Goal: Information Seeking & Learning: Find specific fact

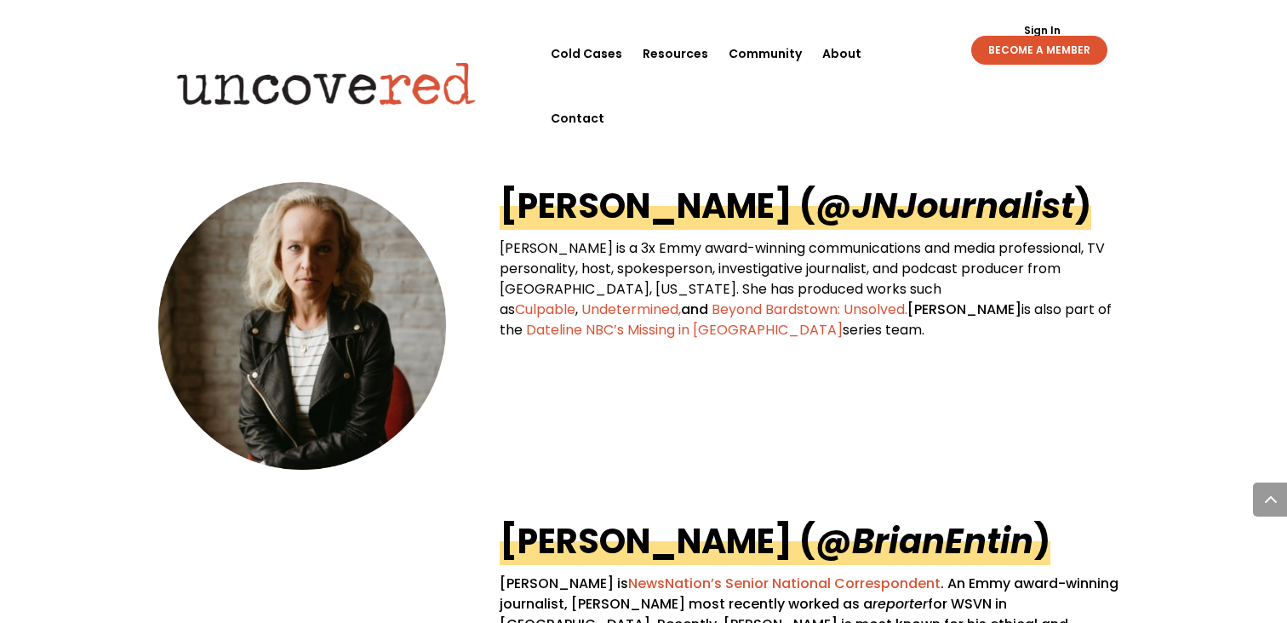
scroll to position [842, 0]
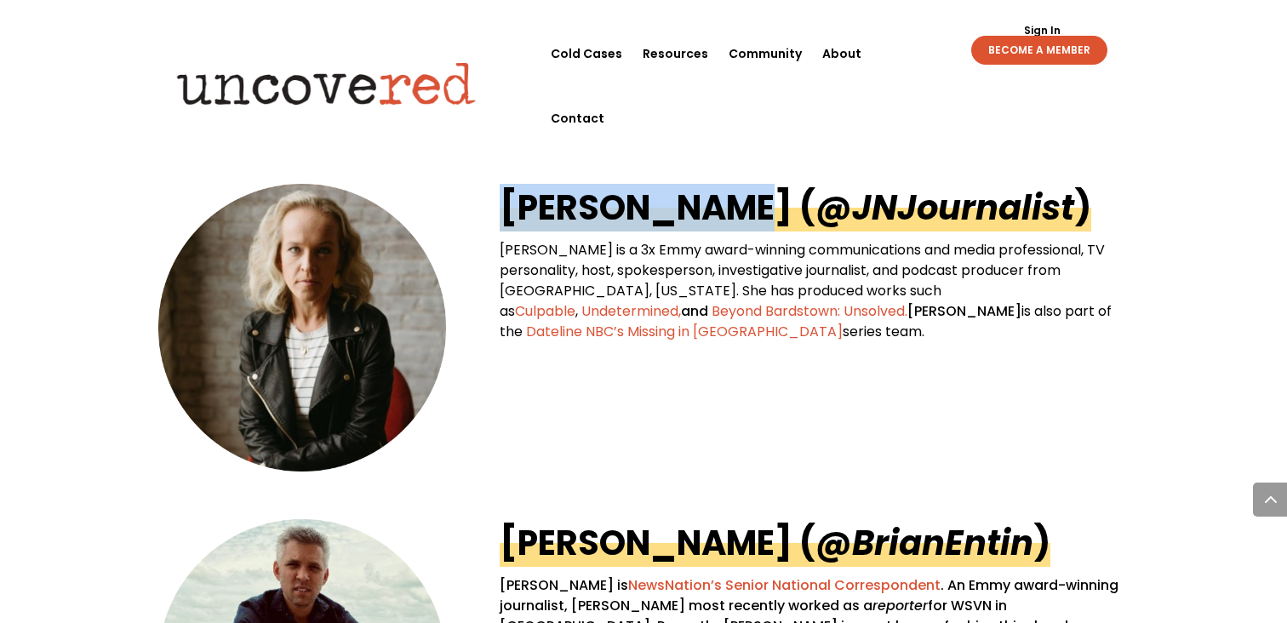
drag, startPoint x: 484, startPoint y: 212, endPoint x: 705, endPoint y: 217, distance: 220.5
click at [705, 217] on div "[PERSON_NAME] ( @JNJournalist ) [PERSON_NAME] is a 3x Emmy award-winning commun…" at bounding box center [643, 327] width 970 height 335
copy link "[PERSON_NAME]"
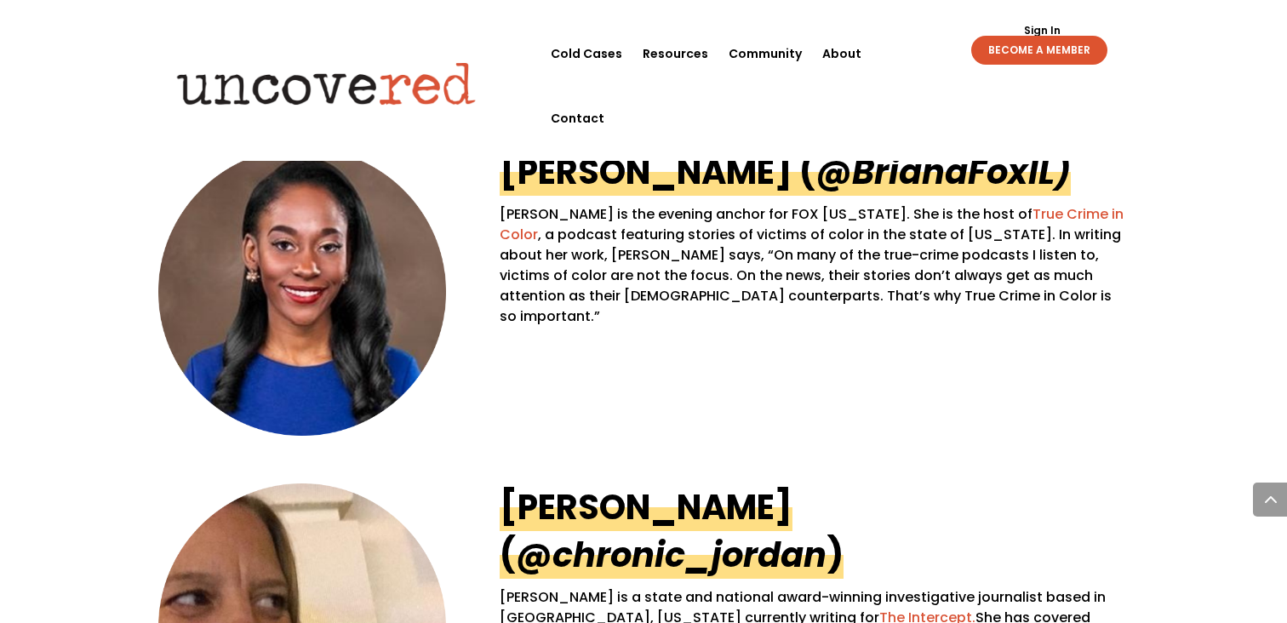
scroll to position [1546, 0]
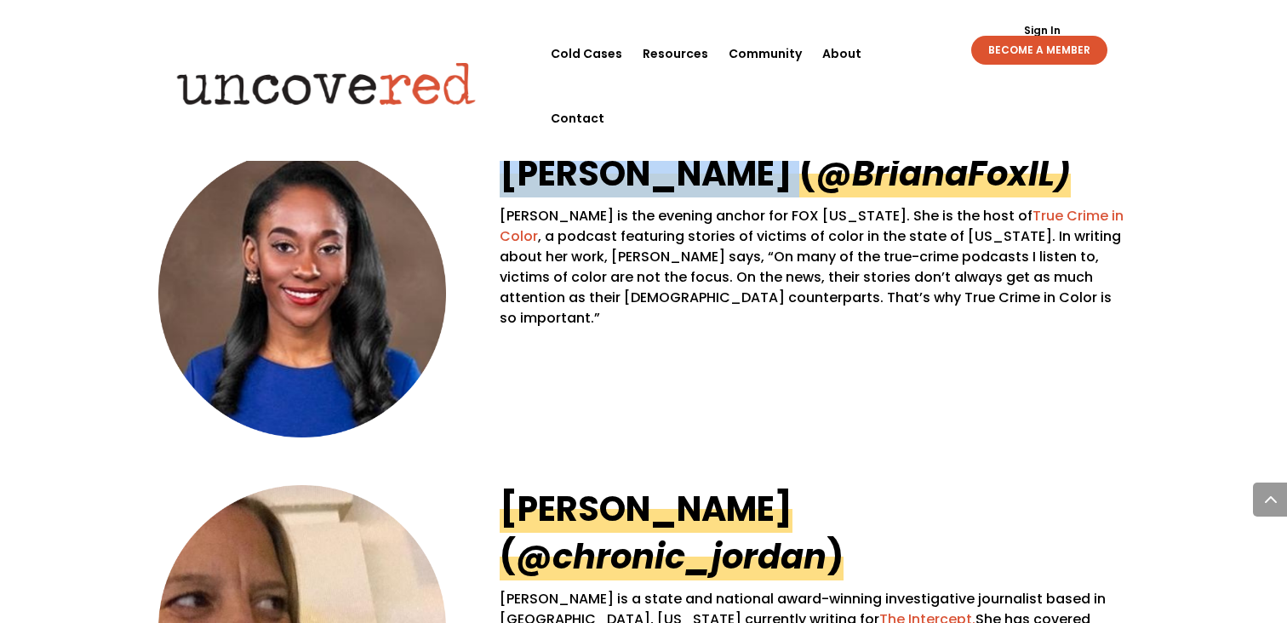
drag, startPoint x: 480, startPoint y: 189, endPoint x: 736, endPoint y: 189, distance: 256.1
click at [736, 189] on div "[PERSON_NAME] (@ BrianaFoxIL) [PERSON_NAME] is the evening anchor for FOX [US_S…" at bounding box center [643, 293] width 970 height 335
copy link "[PERSON_NAME]"
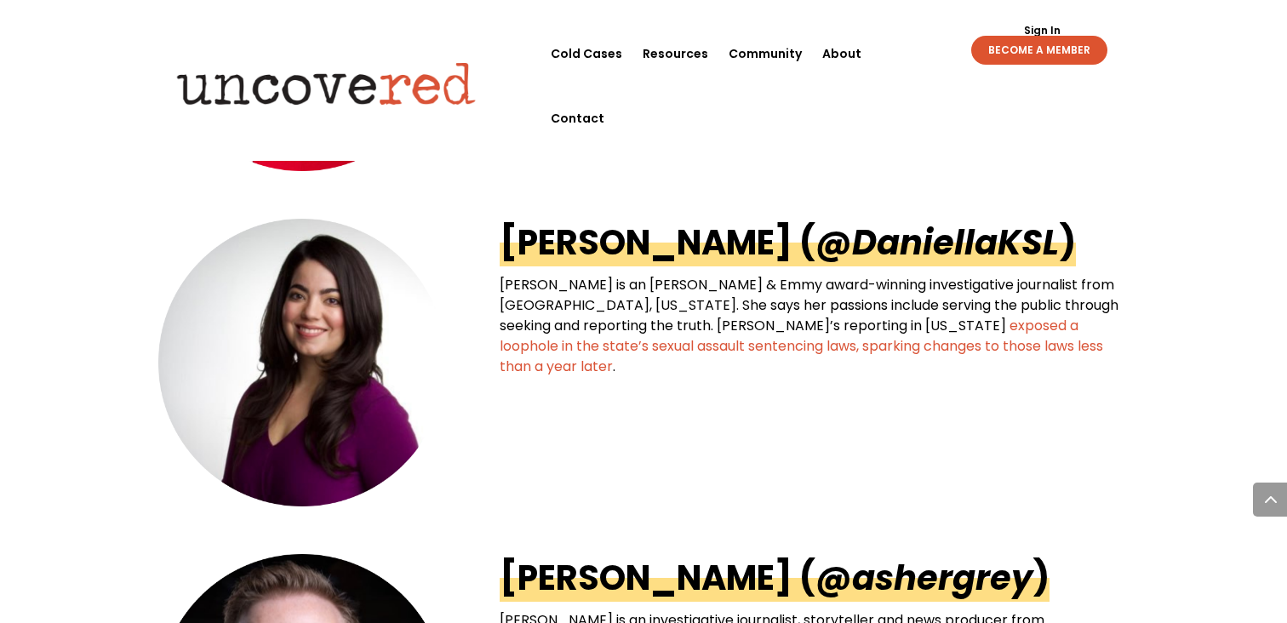
scroll to position [2820, 0]
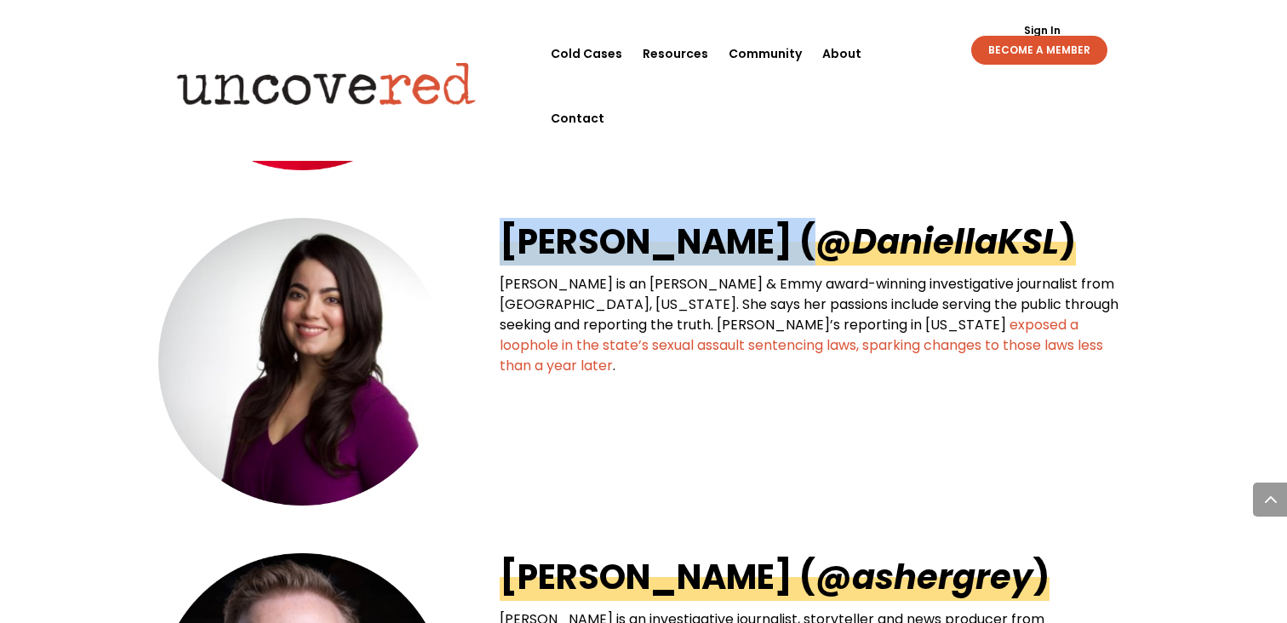
drag, startPoint x: 469, startPoint y: 246, endPoint x: 753, endPoint y: 232, distance: 284.5
click at [753, 232] on div "[PERSON_NAME] ( @DaniellaKSL ) [PERSON_NAME] is an [PERSON_NAME] & Emmy award-w…" at bounding box center [643, 361] width 970 height 335
copy div "[PERSON_NAME]"
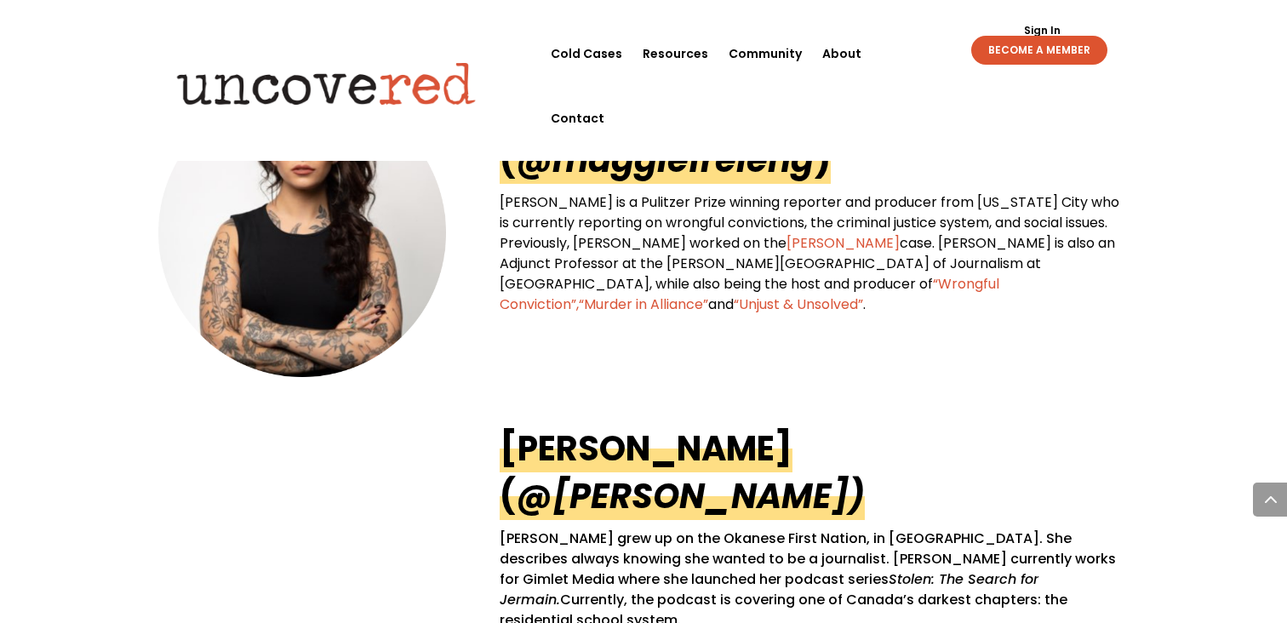
scroll to position [3572, 0]
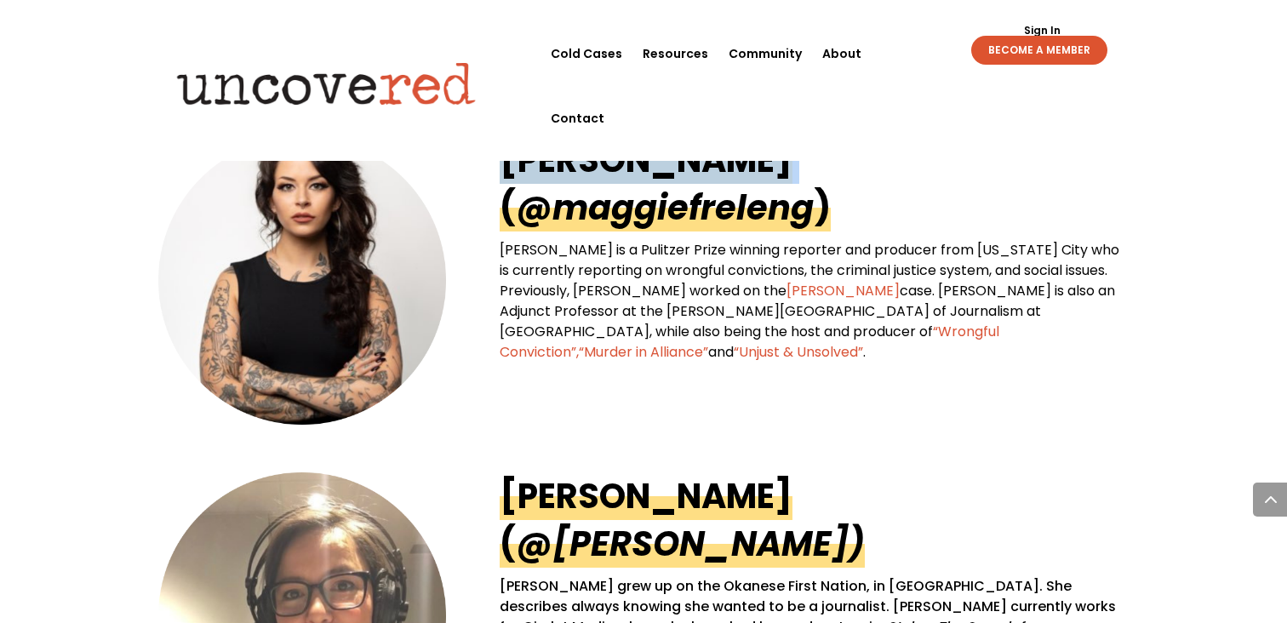
drag, startPoint x: 468, startPoint y: 174, endPoint x: 770, endPoint y: 164, distance: 302.2
click at [770, 164] on div "[PERSON_NAME] (@ maggiefreleng ) [PERSON_NAME] is a Pulitzer Prize winning repo…" at bounding box center [643, 279] width 970 height 335
copy div "[PERSON_NAME]"
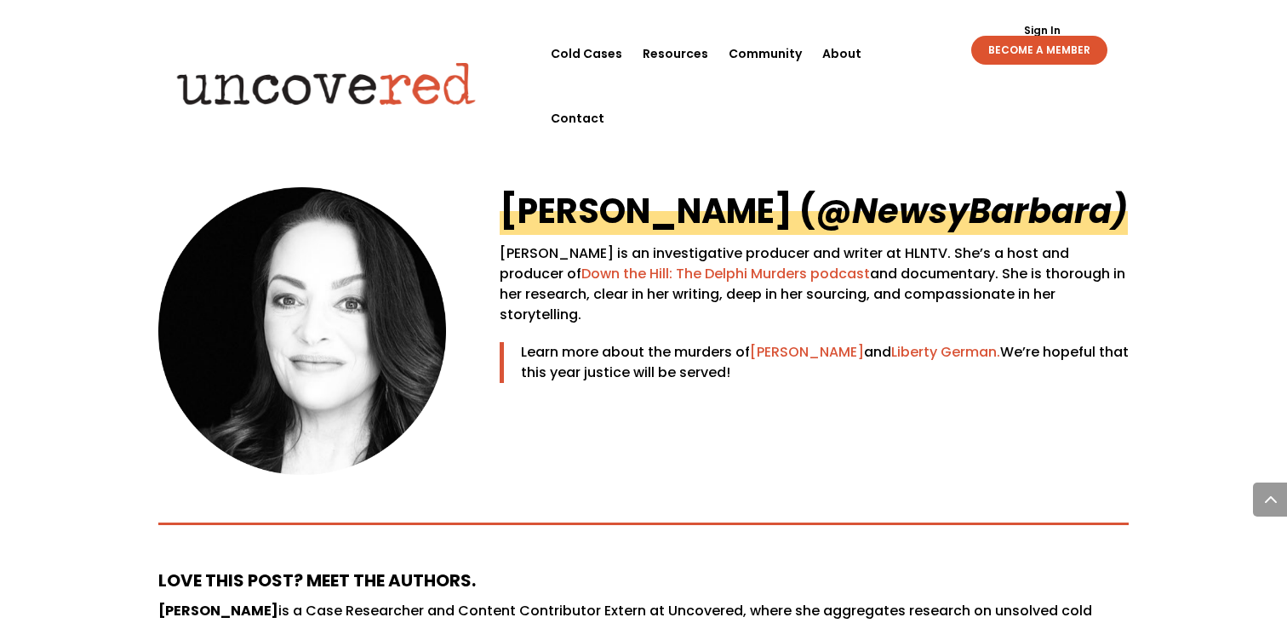
scroll to position [4203, 0]
